Goal: Task Accomplishment & Management: Complete application form

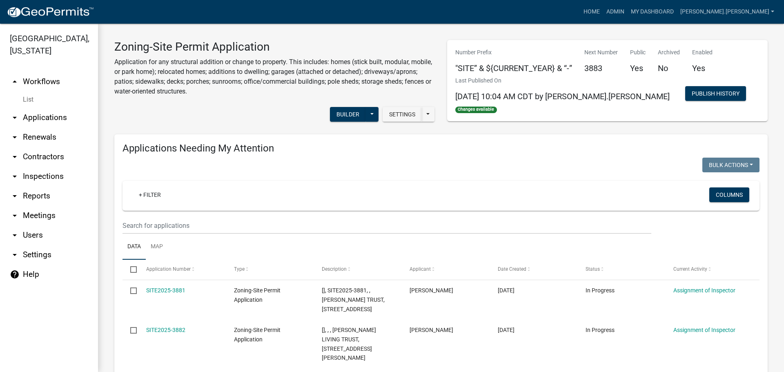
scroll to position [653, 0]
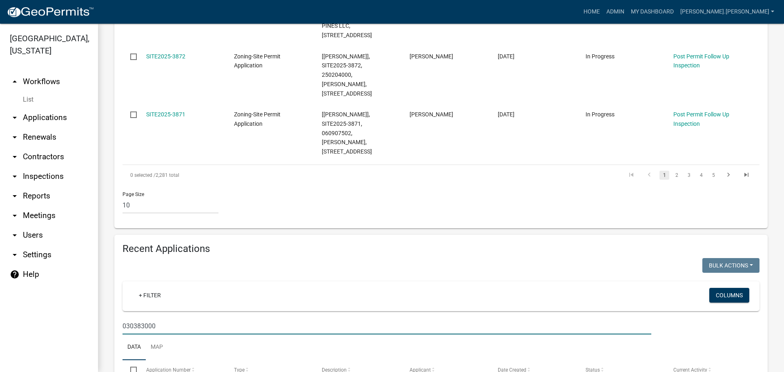
drag, startPoint x: 204, startPoint y: 255, endPoint x: -13, endPoint y: 246, distance: 217.4
click at [0, 246] on html "Internet Explorer does NOT work with GeoPermits. Get a new browser for more sec…" at bounding box center [392, 186] width 784 height 372
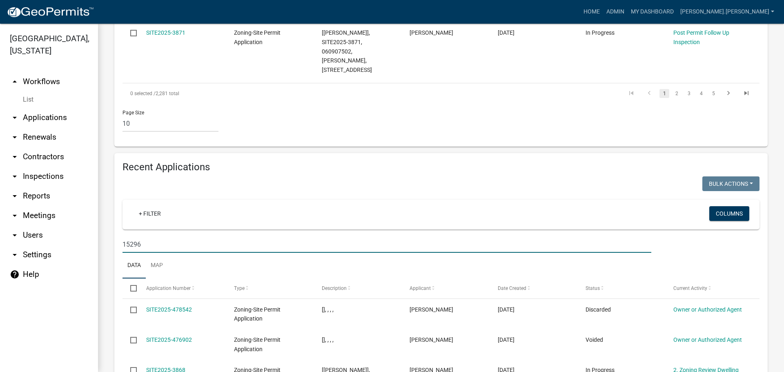
scroll to position [775, 0]
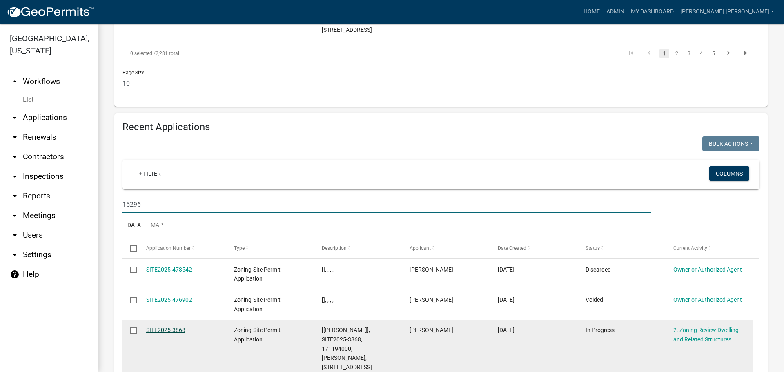
type input "15296"
click at [175, 327] on link "SITE2025-3868" at bounding box center [165, 330] width 39 height 7
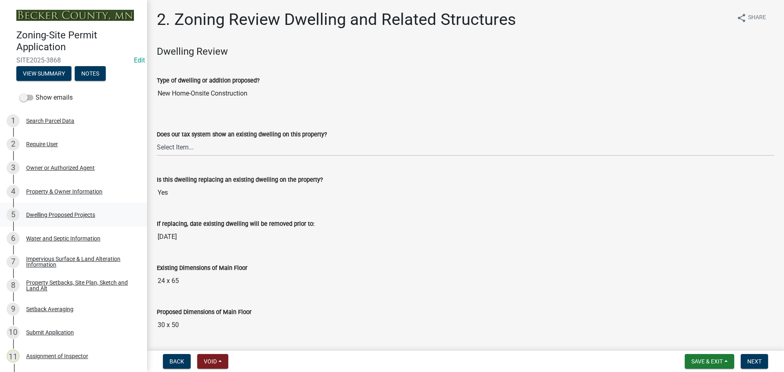
click at [72, 213] on div "Dwelling Proposed Projects" at bounding box center [60, 215] width 69 height 6
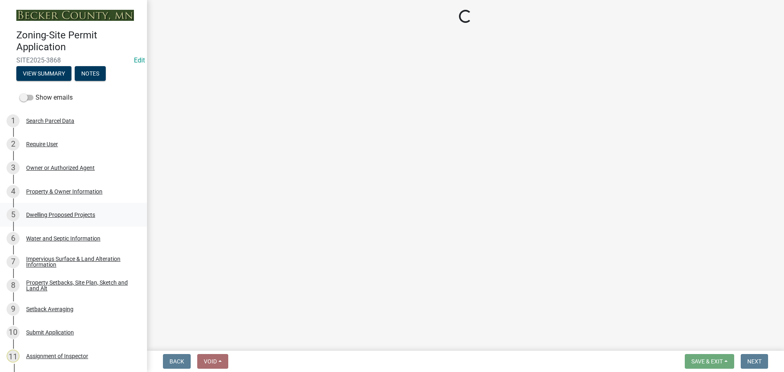
select select "5b8abcc6-67f7-49fb-8f25-c295ccc2b339"
select select "ba56d9f6-ced5-4c38-bdcc-33bfa85ac6de"
select select "03c1fec4-1fbe-4331-bc18-34e24145556f"
select select "4f5e2784-8c40-49a3-b0e9-8f1a3cbab4f4"
select select "ad00b568-f24f-4dc2-90df-cb5d16449c52"
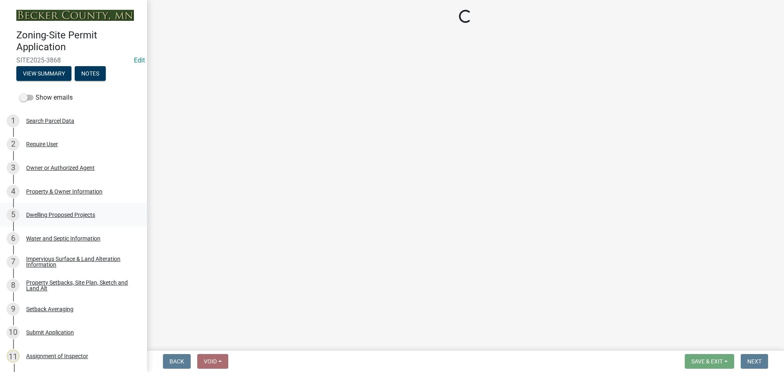
select select "744d8552-d7ef-4cf1-b465-42901748f06c"
select select "c6a0a915-8859-4117-97a8-42e675f9bace"
select select "11c1c089-3b44-43c0-9549-3c9eeea2451f"
select select "781a3532-4308-48f8-bcde-e97c9fab42cb"
select select "8e4dc0e1-7dfa-4afc-85b9-5ad40795f204"
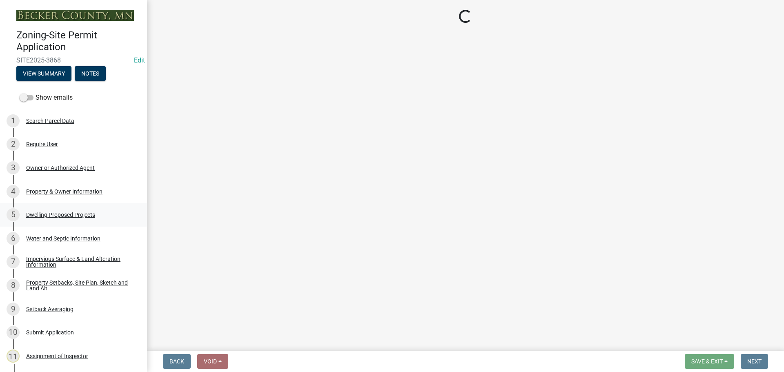
select select "107cbe59-677b-44f2-96fc-816b282ebb79"
select select "f1d8ab9f-3049-45ab-b225-68f6b4f5b1c8"
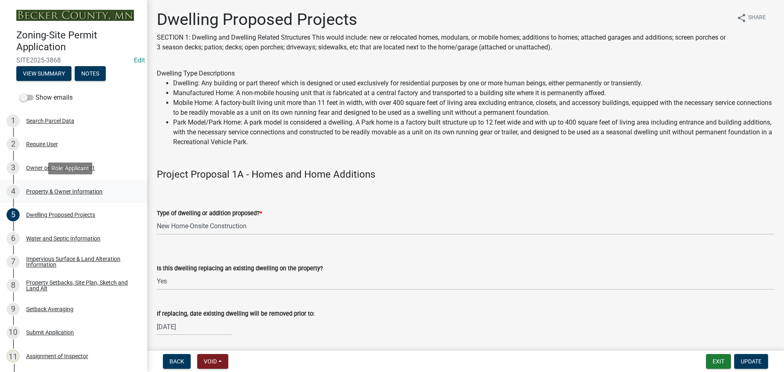
click at [96, 191] on div "Property & Owner Information" at bounding box center [64, 192] width 76 height 6
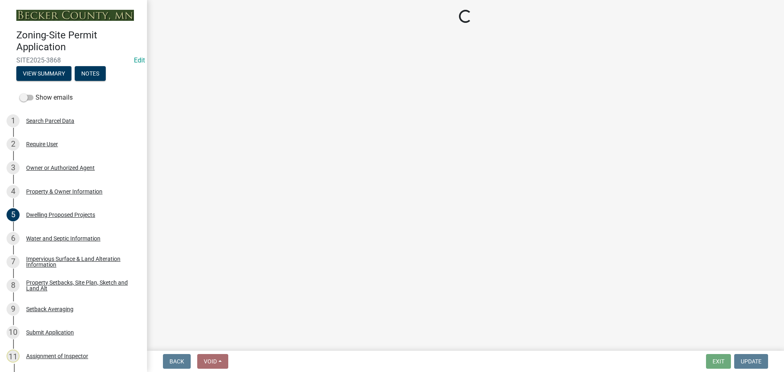
select select "2da4ad59-79e4-4897-a878-b9bb9cb10a27"
select select "9bce286e-d536-49ff-bab3-4b7d67f0814c"
select select "f87eba17-8ed9-4ad8-aefc-fe36a3f3544b"
select select "393a978c-6bd5-4cb2-a6a0-db6feb8732b8"
